Goal: Information Seeking & Learning: Learn about a topic

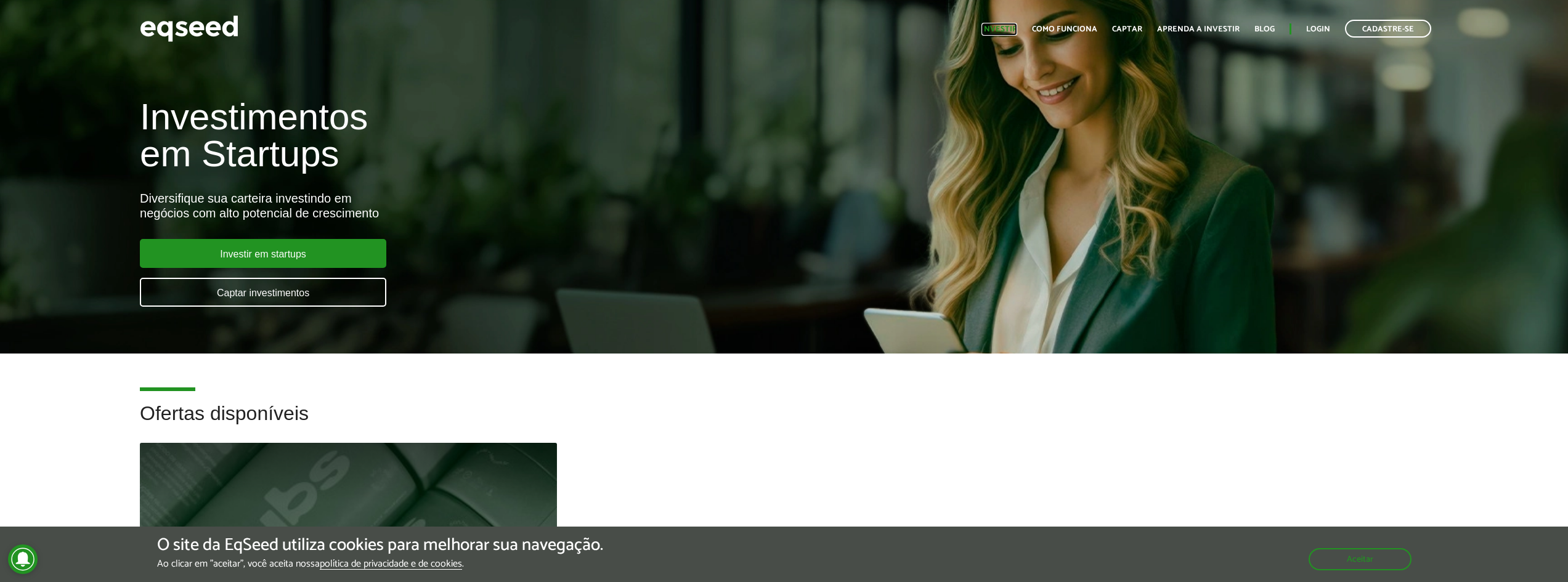
click at [1010, 32] on link "Investir" at bounding box center [1000, 30] width 36 height 8
